Goal: Transaction & Acquisition: Purchase product/service

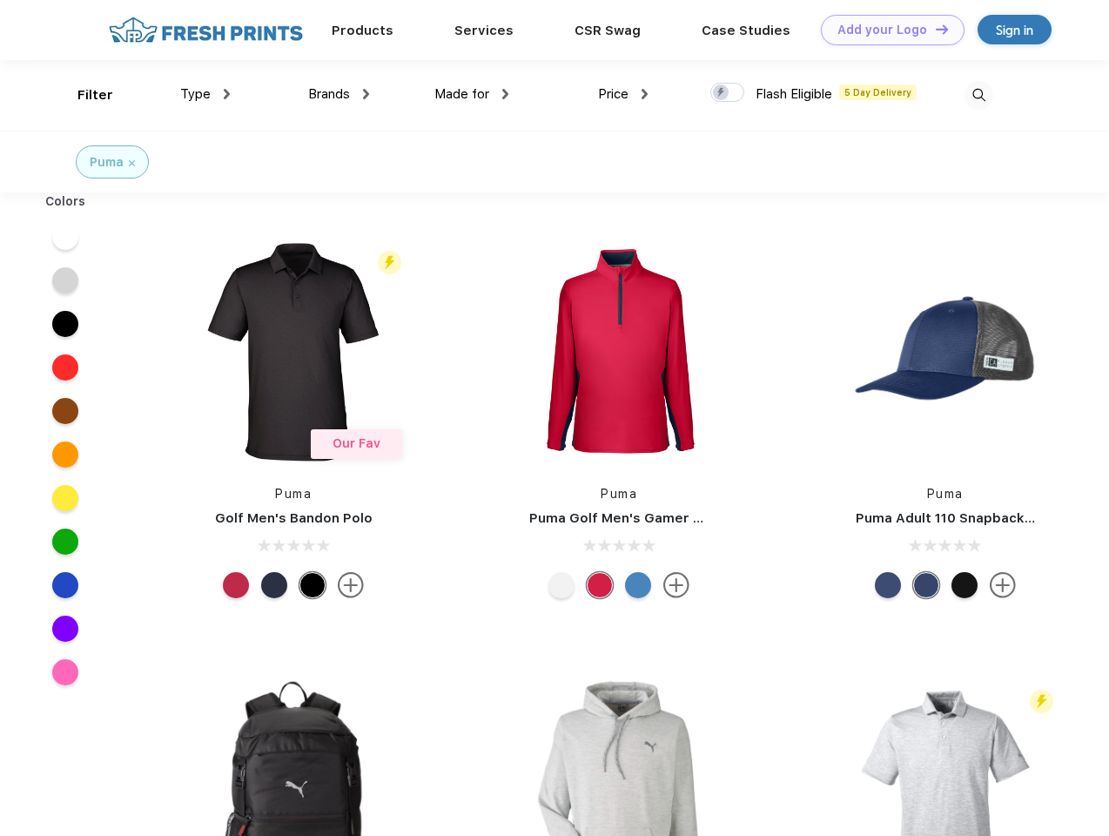
click at [886, 30] on link "Add your Logo Design Tool" at bounding box center [893, 30] width 144 height 30
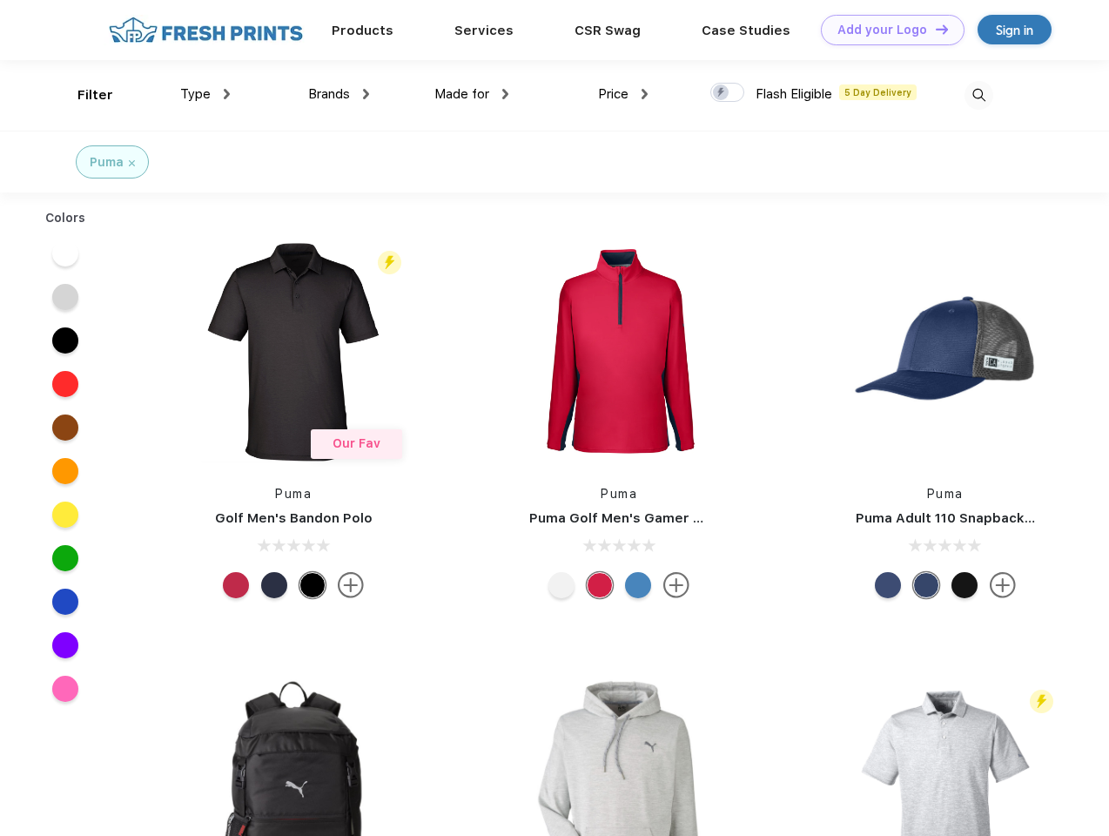
click at [0, 0] on div "Design Tool" at bounding box center [0, 0] width 0 height 0
click at [934, 29] on link "Add your Logo Design Tool" at bounding box center [893, 30] width 144 height 30
click at [84, 95] on div "Filter" at bounding box center [95, 95] width 36 height 20
click at [205, 94] on span "Type" at bounding box center [195, 94] width 30 height 16
click at [339, 94] on span "Brands" at bounding box center [329, 94] width 42 height 16
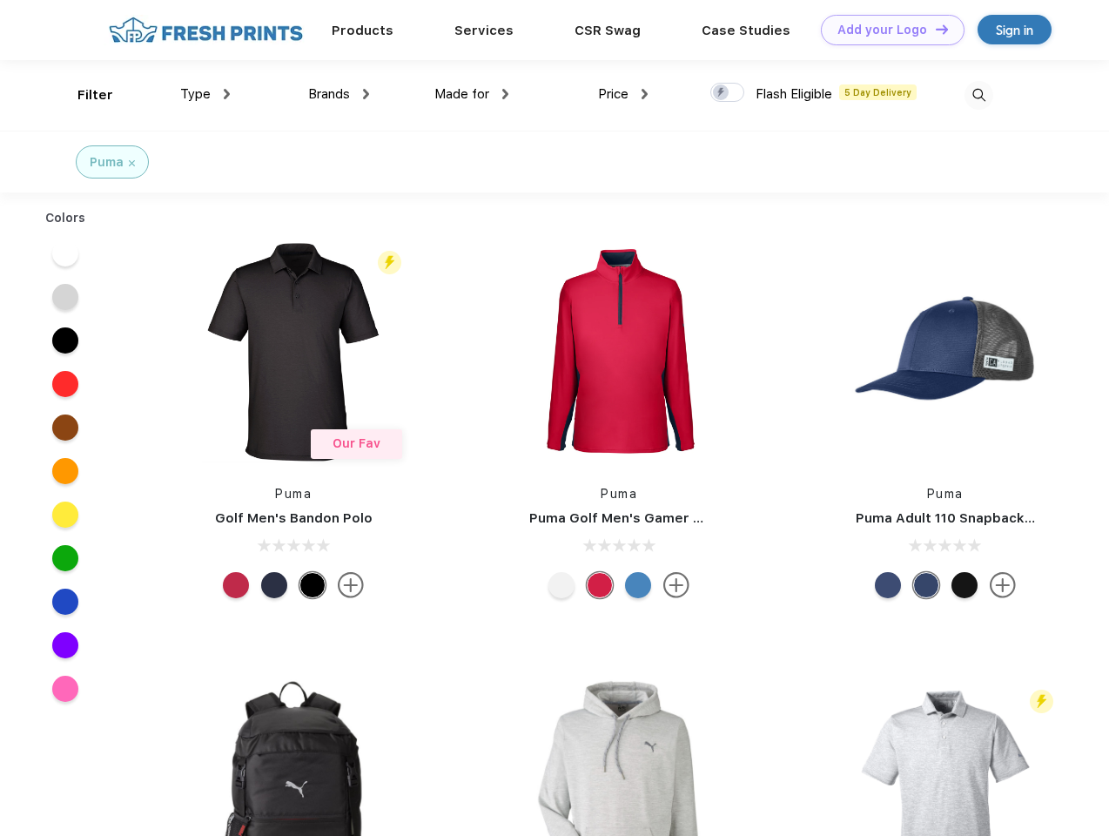
click at [472, 94] on span "Made for" at bounding box center [461, 94] width 55 height 16
click at [623, 94] on span "Price" at bounding box center [613, 94] width 30 height 16
click at [728, 93] on div at bounding box center [727, 92] width 34 height 19
click at [722, 93] on input "checkbox" at bounding box center [715, 87] width 11 height 11
click at [978, 95] on img at bounding box center [978, 95] width 29 height 29
